Goal: Use online tool/utility

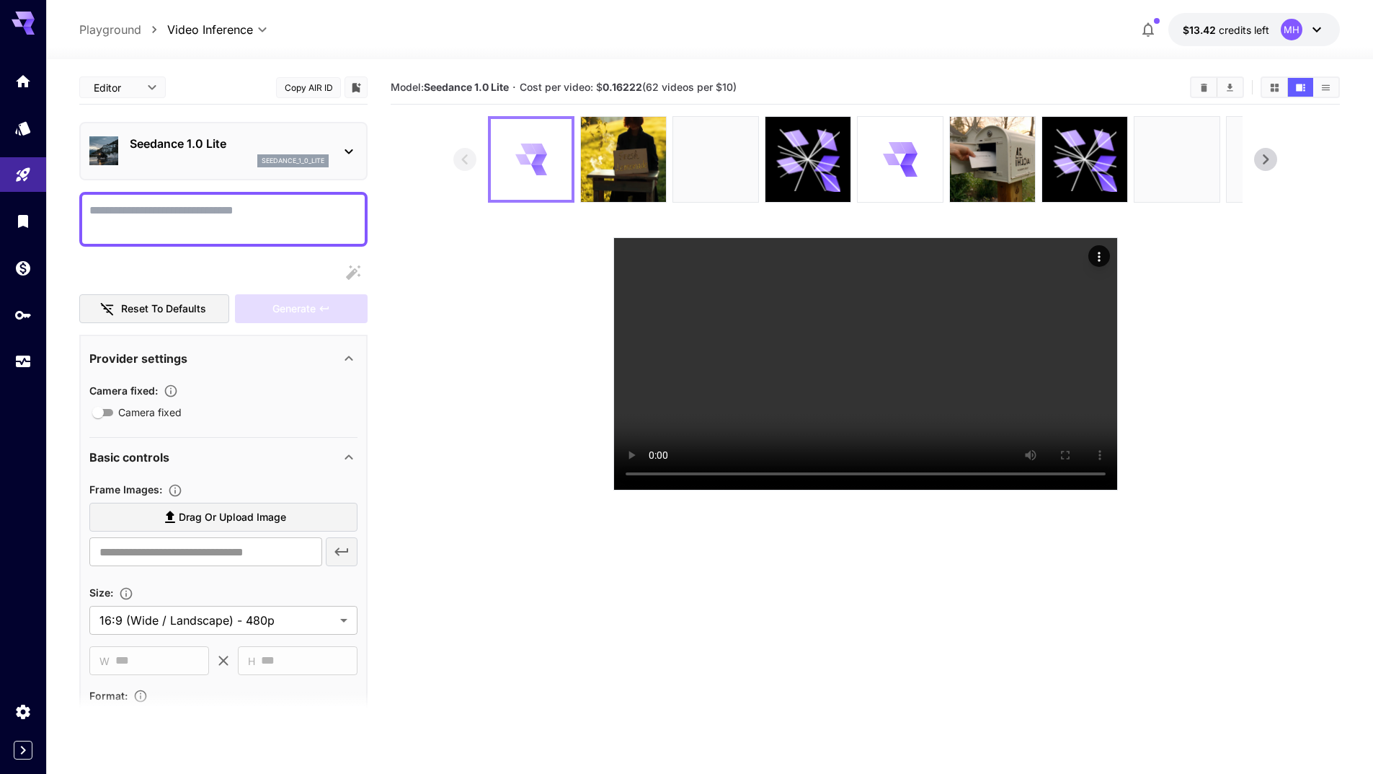
click at [528, 151] on icon at bounding box center [528, 148] width 16 height 11
drag, startPoint x: 768, startPoint y: 264, endPoint x: 782, endPoint y: 269, distance: 15.3
click at [778, 267] on video at bounding box center [865, 364] width 503 height 252
click at [1102, 330] on icon at bounding box center [1100, 341] width 22 height 22
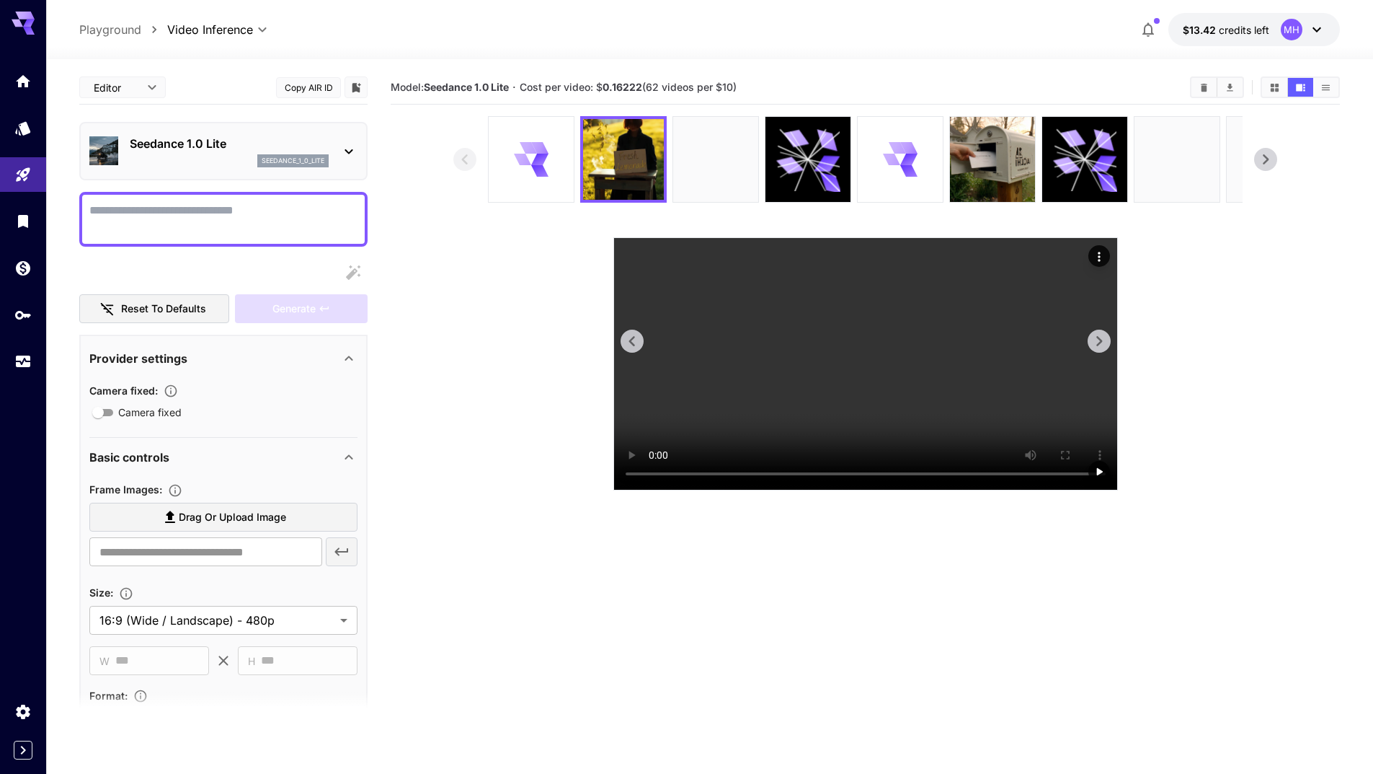
click at [634, 352] on icon at bounding box center [632, 341] width 22 height 22
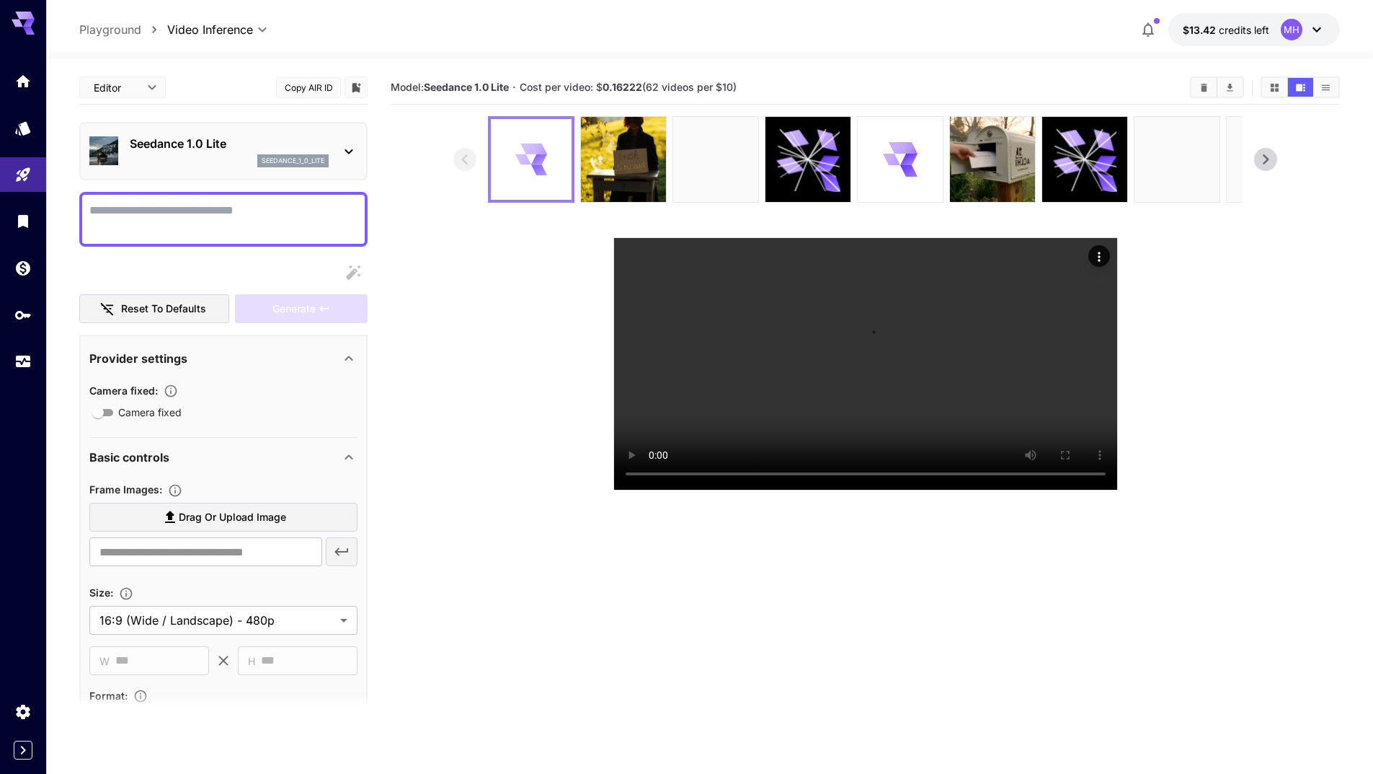
click at [535, 163] on icon at bounding box center [539, 159] width 16 height 11
click at [525, 164] on icon at bounding box center [523, 159] width 16 height 11
